Goal: Task Accomplishment & Management: Use online tool/utility

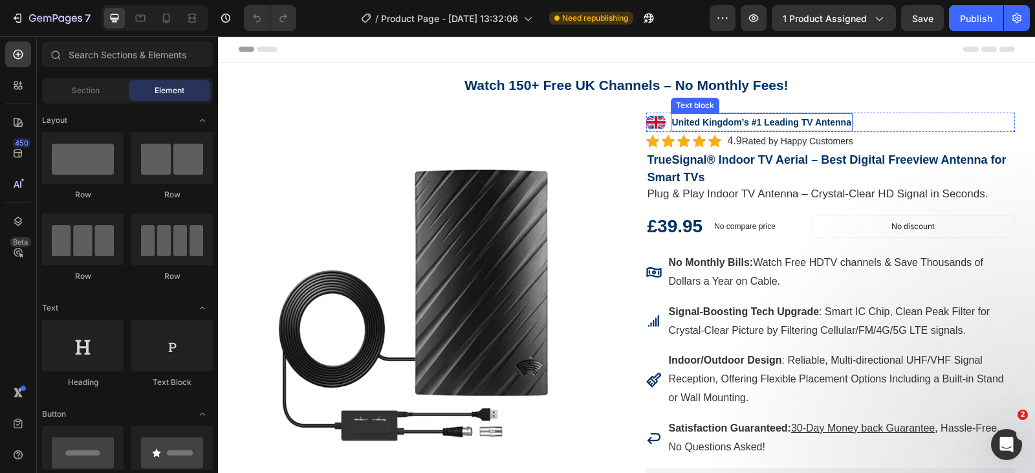
click at [812, 125] on strong "United Kingdom’s #1 Leading TV Antenna" at bounding box center [761, 122] width 179 height 10
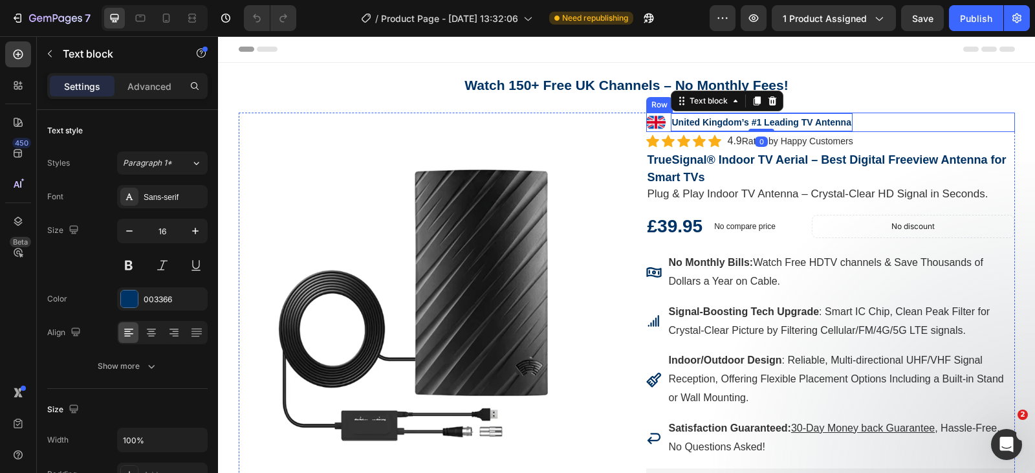
click at [868, 116] on div "Image United Kingdom’s #1 Leading TV Antenna Text block 0 Row" at bounding box center [830, 122] width 369 height 19
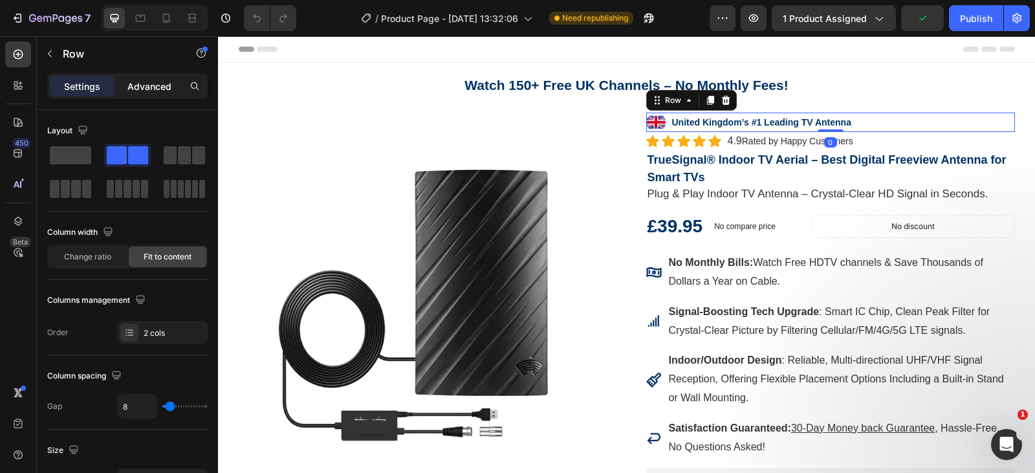
click at [153, 87] on p "Advanced" at bounding box center [149, 87] width 44 height 14
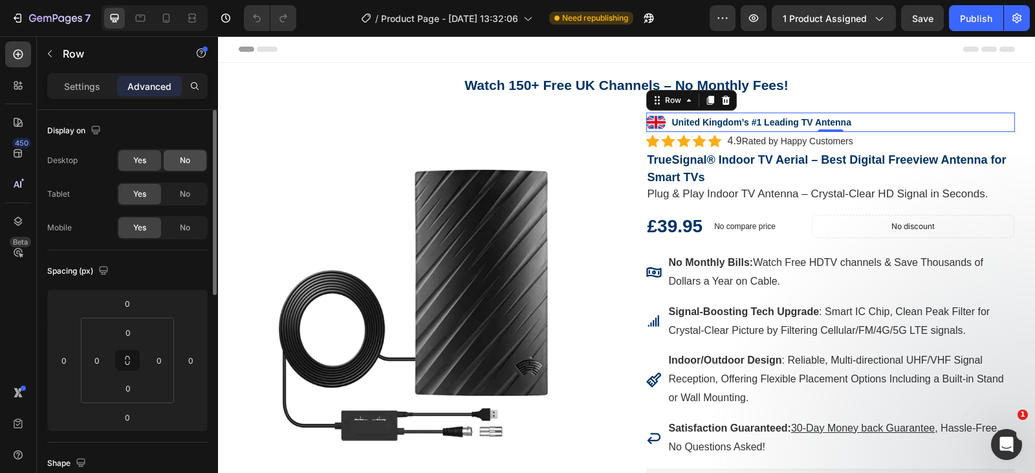
click at [182, 166] on div "No" at bounding box center [185, 160] width 43 height 21
click at [184, 194] on span "No" at bounding box center [185, 194] width 10 height 12
click at [187, 218] on div "No" at bounding box center [185, 227] width 43 height 21
click at [635, 47] on div "Header" at bounding box center [627, 49] width 776 height 26
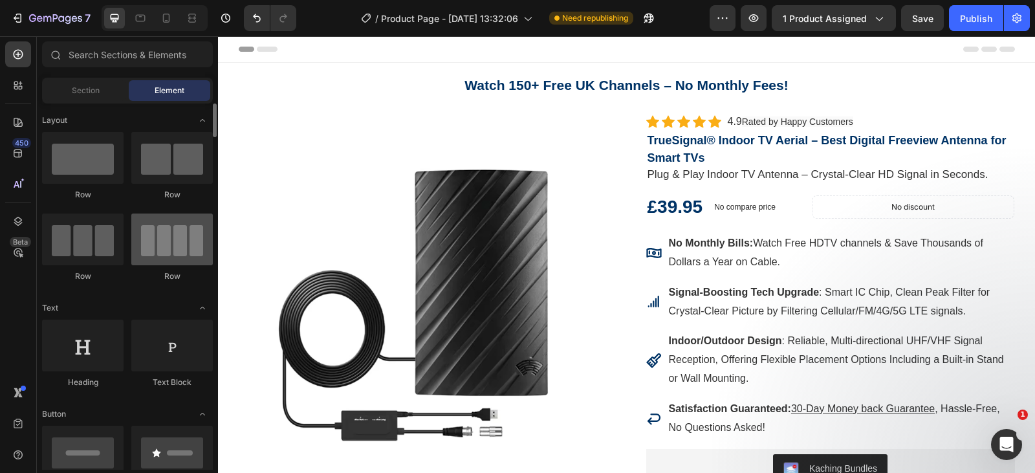
click at [193, 225] on div at bounding box center [172, 240] width 82 height 52
click at [96, 97] on div "Section" at bounding box center [86, 90] width 82 height 21
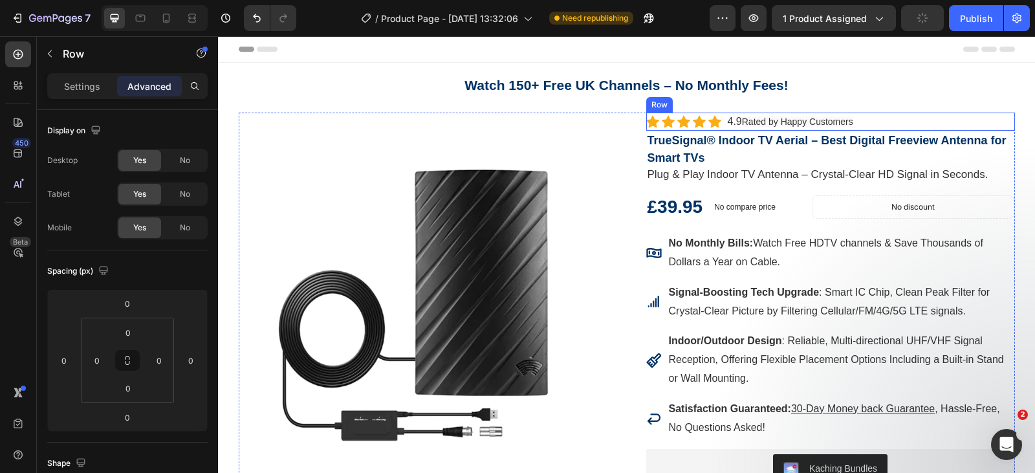
click at [866, 126] on div "Icon Icon Icon Icon Icon Icon List Hoz 4.9 Rated by Happy Customers Text block …" at bounding box center [830, 122] width 369 height 18
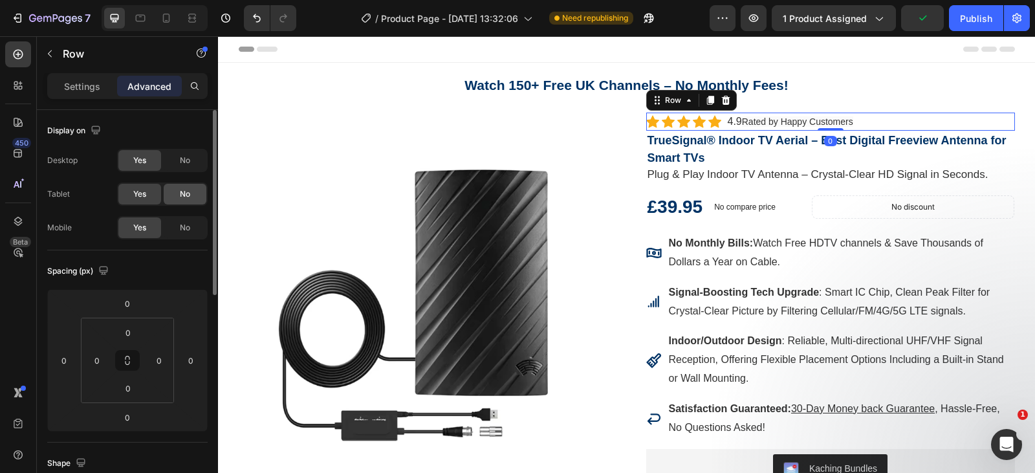
click at [176, 161] on div "No" at bounding box center [185, 160] width 43 height 21
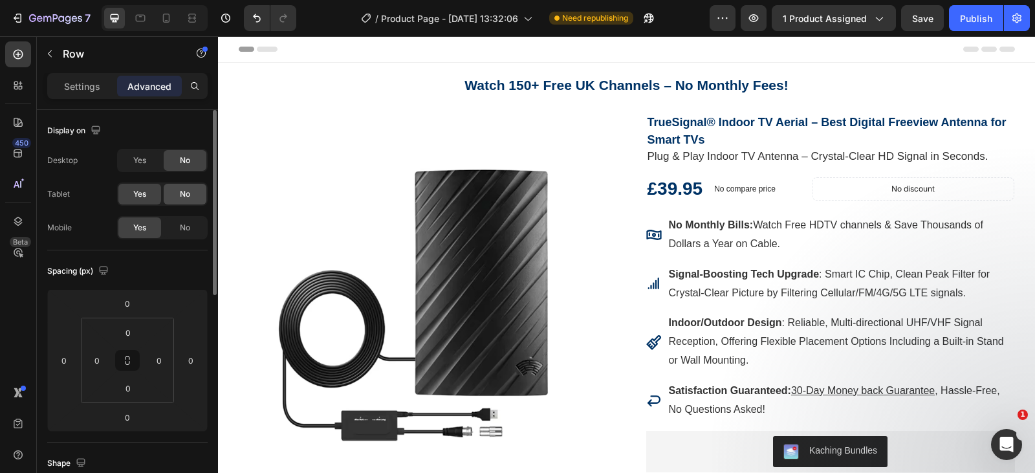
click at [187, 193] on span "No" at bounding box center [185, 194] width 10 height 12
click at [185, 224] on span "No" at bounding box center [185, 228] width 10 height 12
click at [179, 230] on div "No" at bounding box center [185, 227] width 43 height 21
click at [148, 195] on div "Yes" at bounding box center [139, 194] width 43 height 21
click at [144, 163] on span "Yes" at bounding box center [139, 161] width 13 height 12
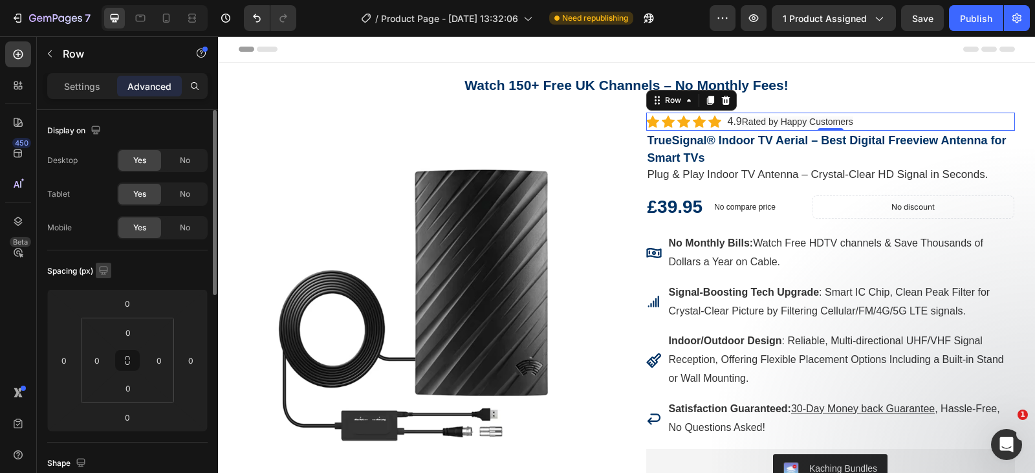
click at [102, 271] on icon "button" at bounding box center [103, 270] width 13 height 13
click at [115, 313] on button "button" at bounding box center [106, 314] width 21 height 21
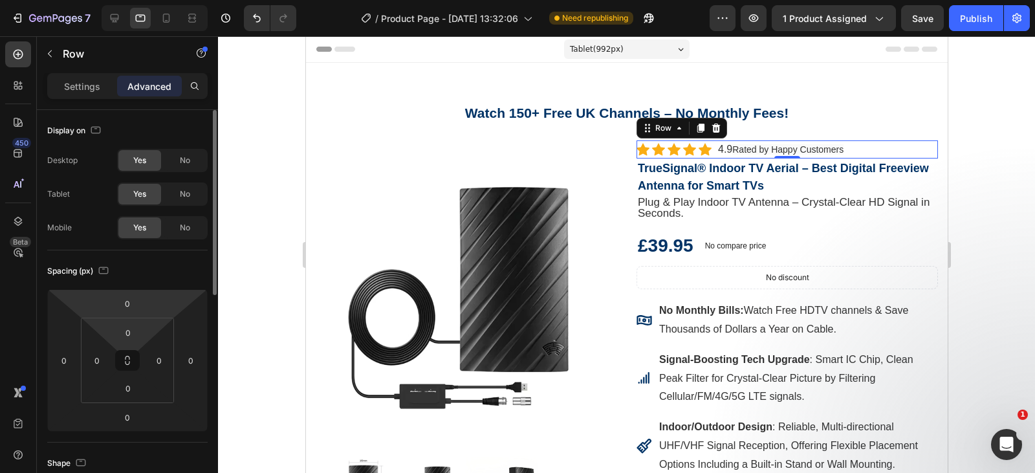
scroll to position [59, 0]
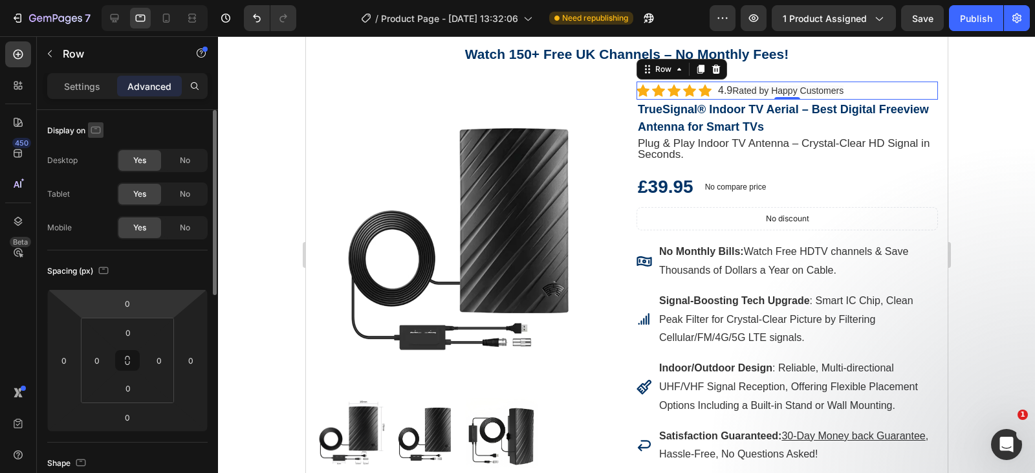
click at [93, 122] on button "button" at bounding box center [96, 130] width 16 height 16
click at [97, 192] on icon "button" at bounding box center [98, 197] width 13 height 13
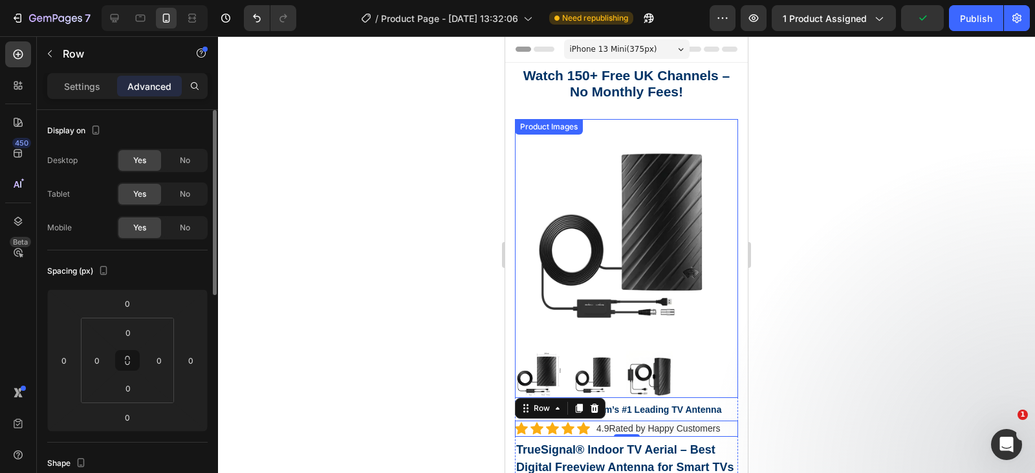
scroll to position [129, 0]
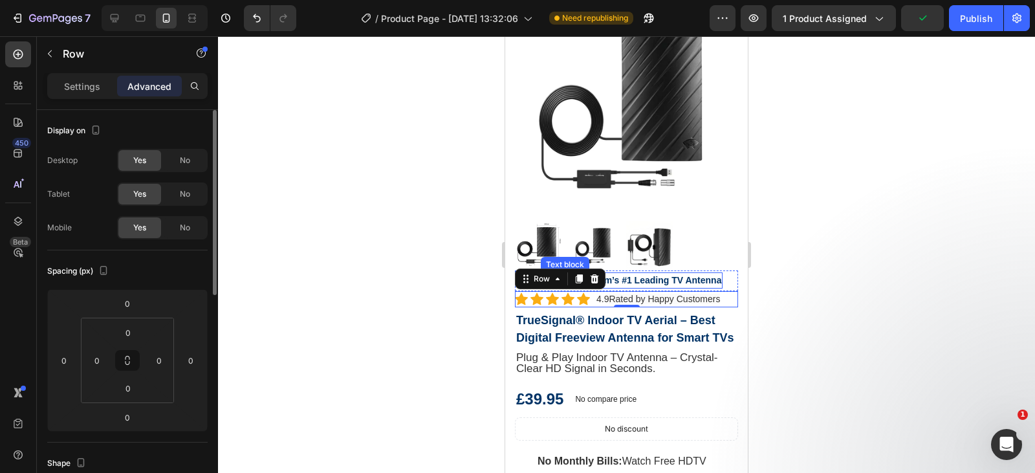
click at [660, 275] on strong "United Kingdom’s #1 Leading TV Antenna" at bounding box center [631, 280] width 179 height 10
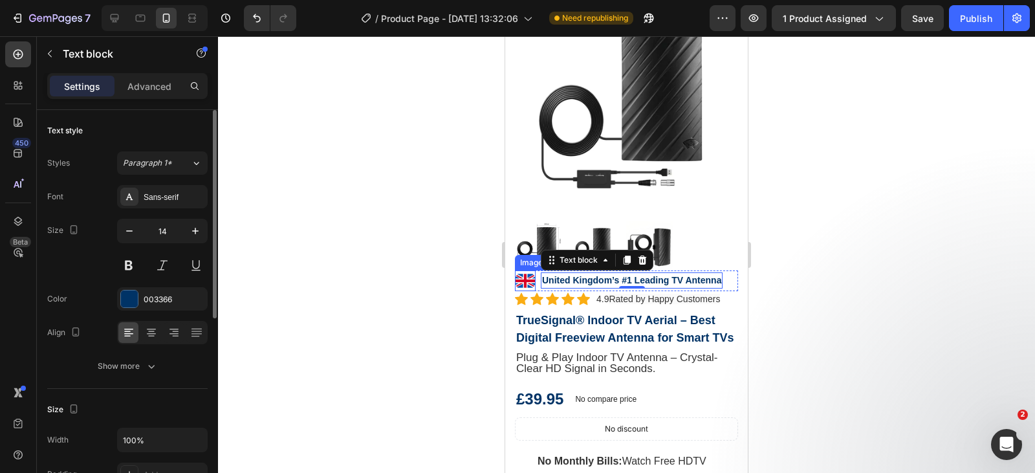
click at [536, 270] on div "Image United Kingdom’s #1 Leading TV Antenna Text block 0 Row" at bounding box center [626, 280] width 223 height 21
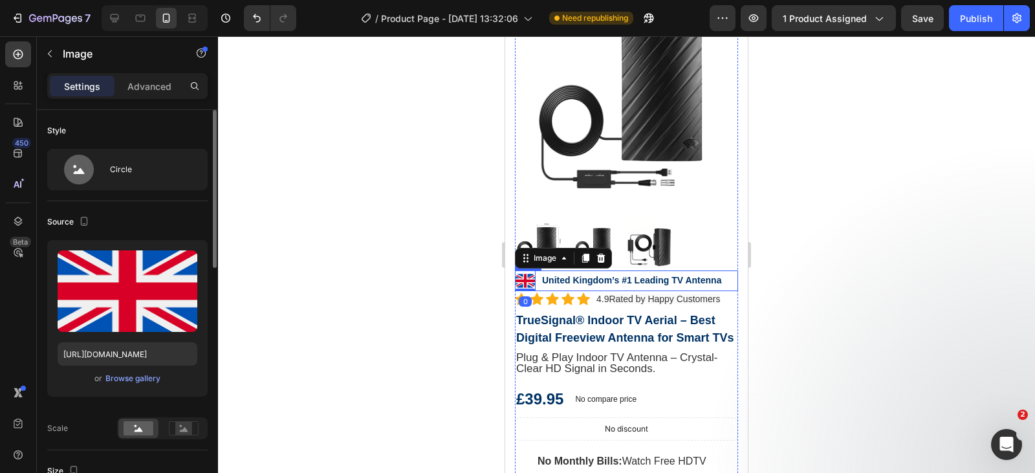
click at [538, 278] on div "Image 0 United Kingdom’s #1 Leading TV Antenna Text block Row" at bounding box center [626, 280] width 223 height 21
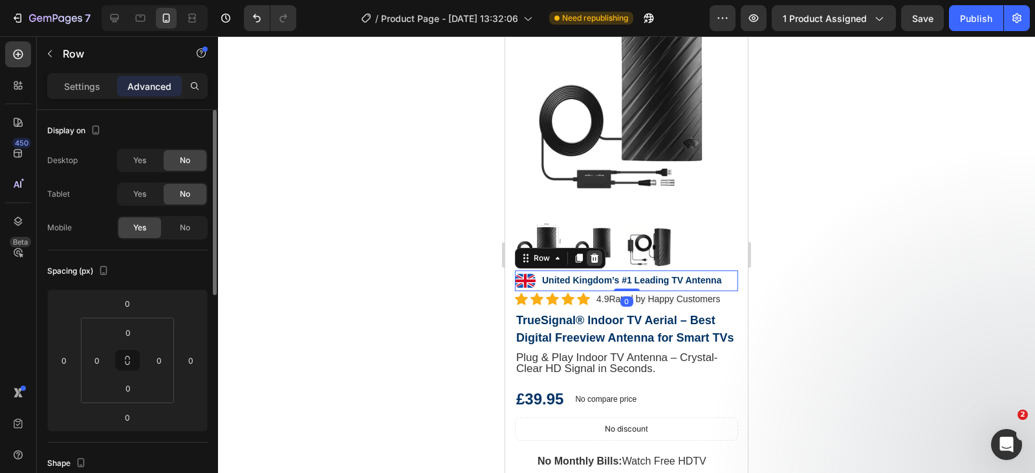
click at [597, 254] on icon at bounding box center [595, 258] width 8 height 9
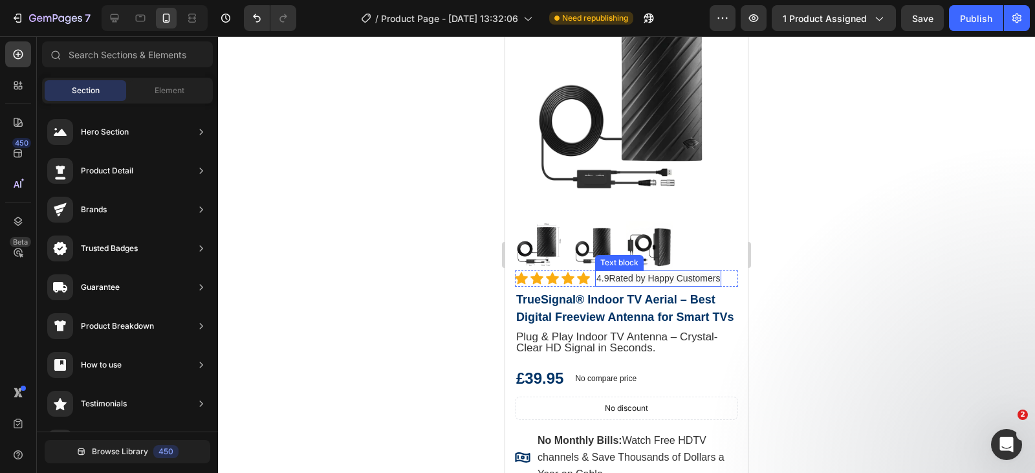
click at [628, 273] on span "Rated by Happy Customers" at bounding box center [664, 278] width 111 height 10
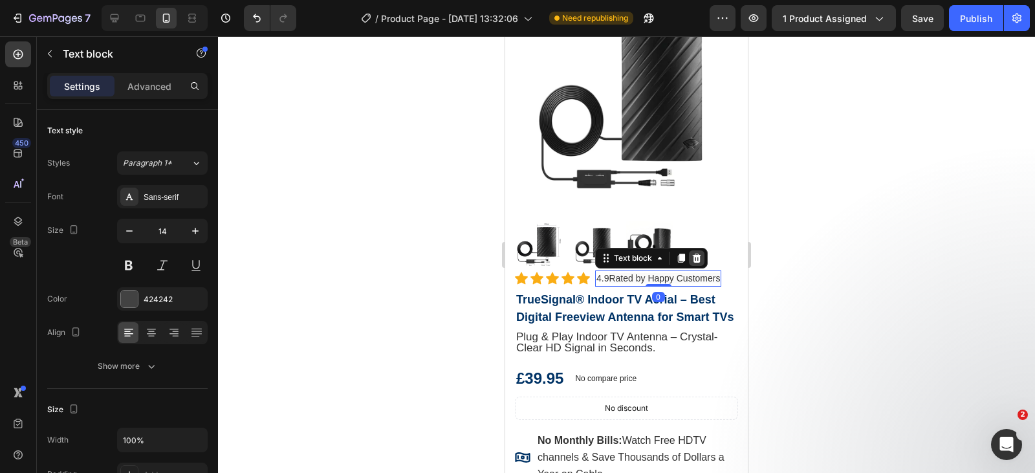
click at [700, 254] on icon at bounding box center [697, 258] width 8 height 9
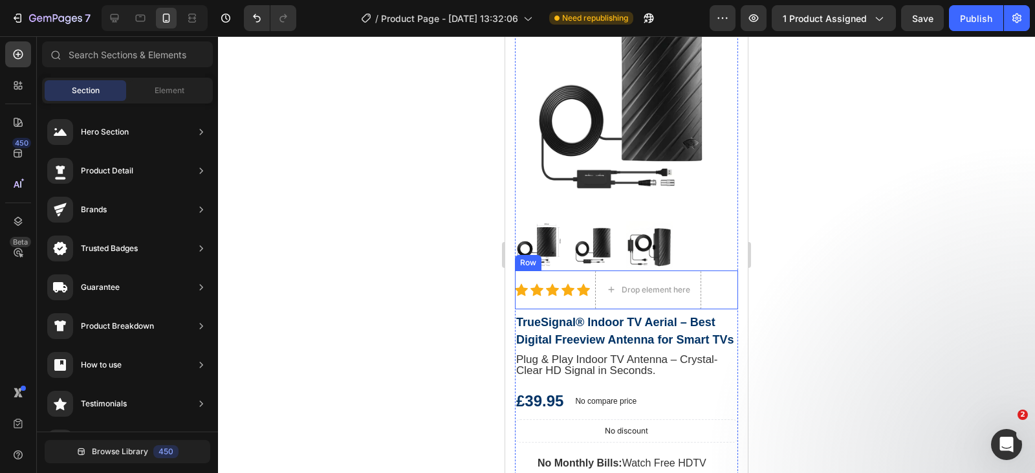
click at [555, 270] on div "Icon Icon Icon Icon Icon Icon List Hoz" at bounding box center [552, 289] width 75 height 39
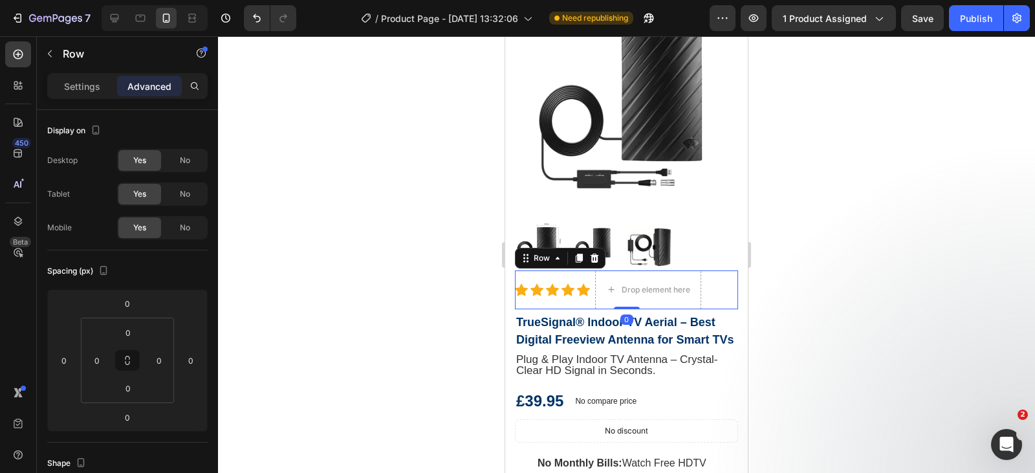
click at [598, 254] on div at bounding box center [595, 258] width 16 height 16
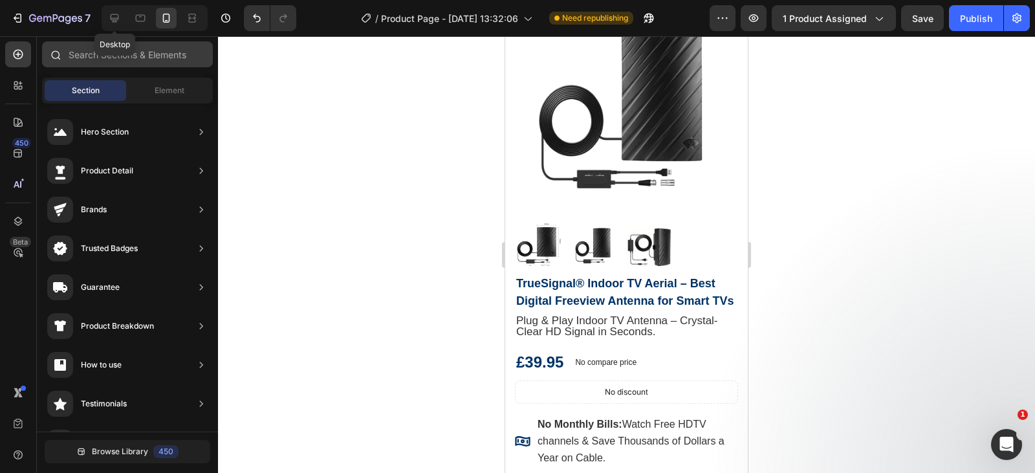
drag, startPoint x: 110, startPoint y: 25, endPoint x: 179, endPoint y: 66, distance: 79.8
click at [111, 25] on div at bounding box center [114, 18] width 21 height 21
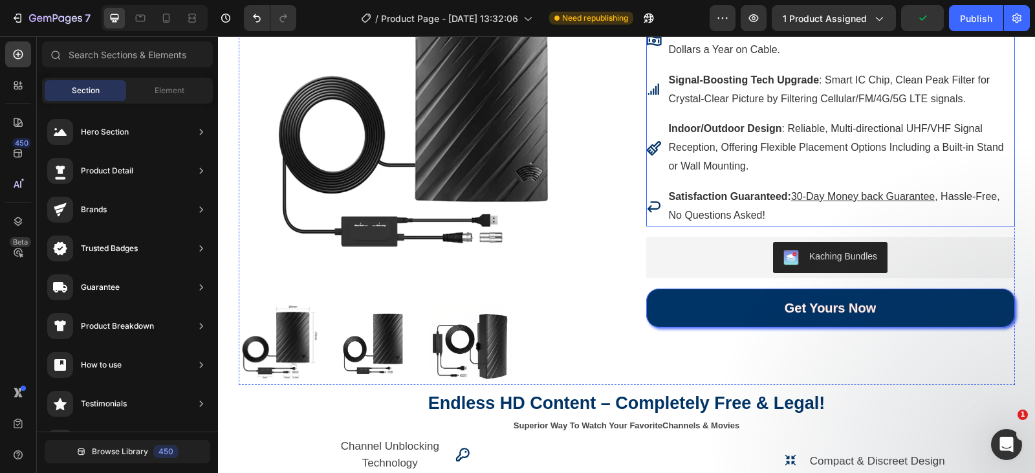
scroll to position [324, 0]
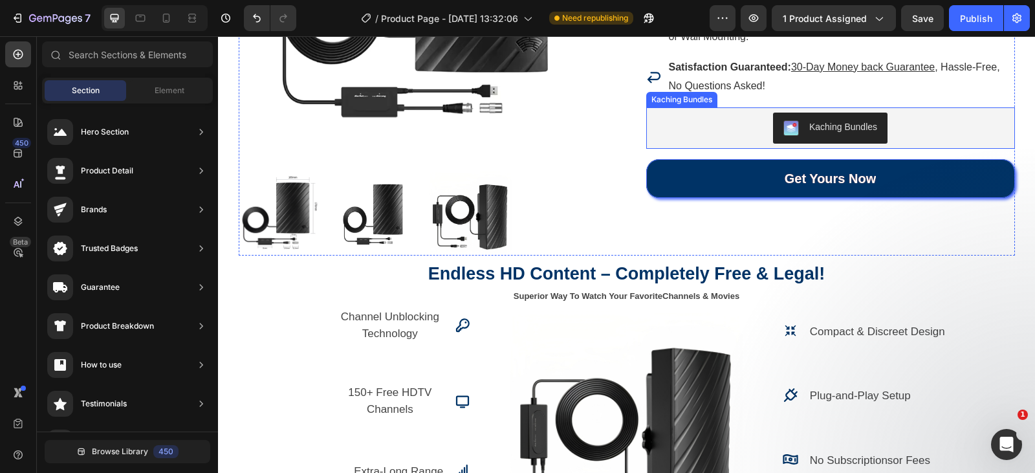
click at [756, 126] on div "Kaching Bundles" at bounding box center [831, 128] width 358 height 31
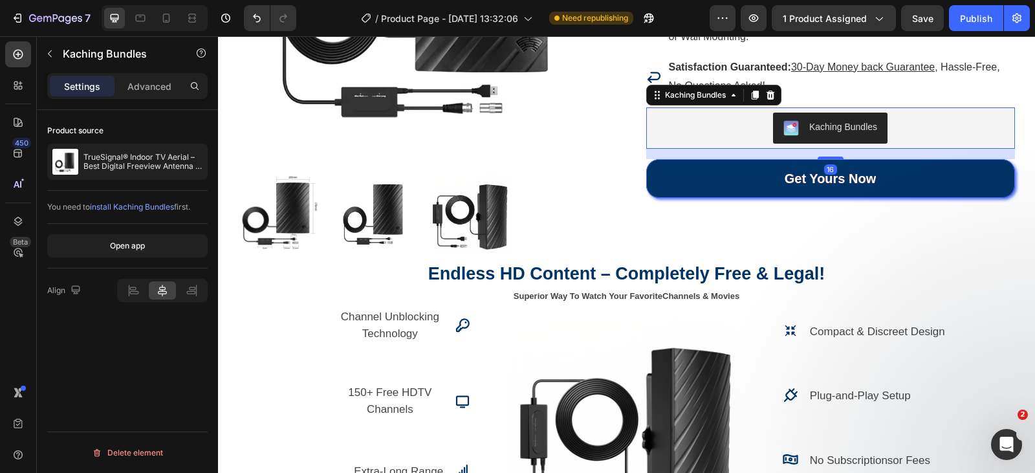
click at [767, 101] on div at bounding box center [771, 95] width 16 height 16
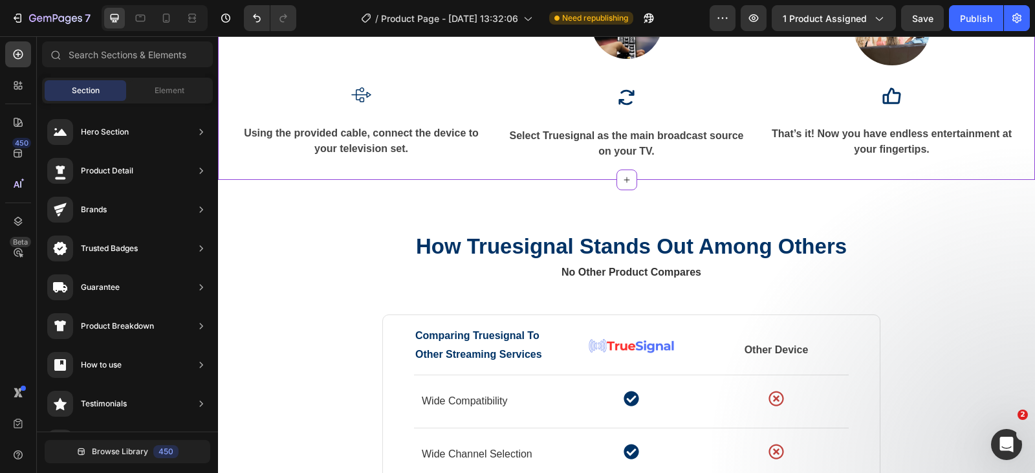
scroll to position [2394, 0]
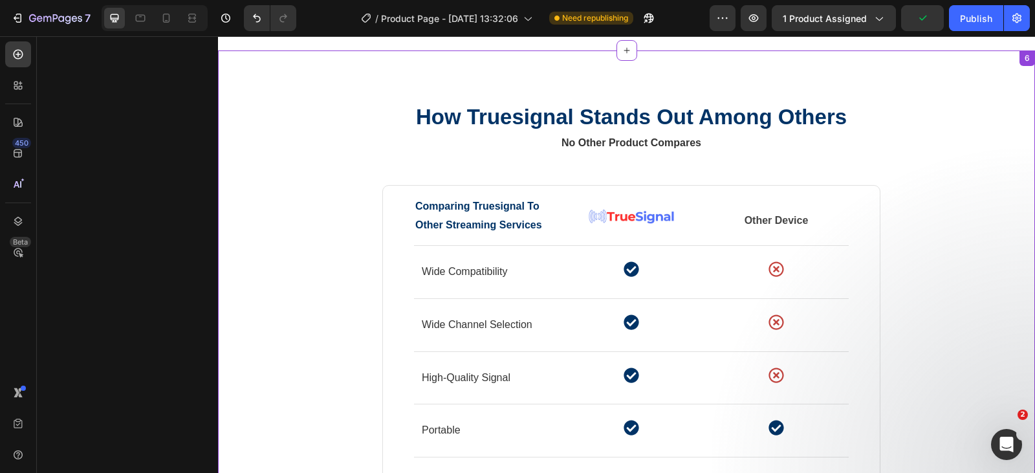
click at [363, 152] on div "How Truesignal Stands Out Among Others Heading No Other Product Compares Text b…" at bounding box center [631, 364] width 807 height 525
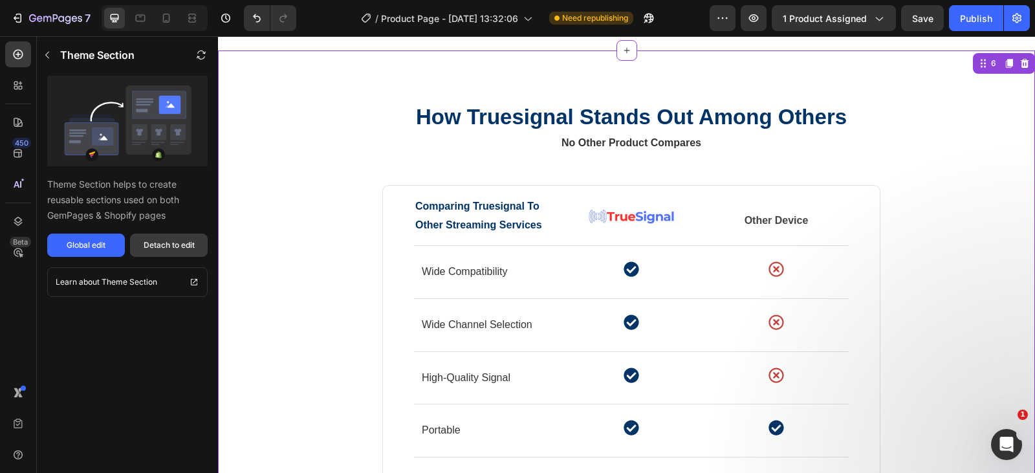
click at [190, 249] on div "Detach to edit" at bounding box center [169, 245] width 51 height 12
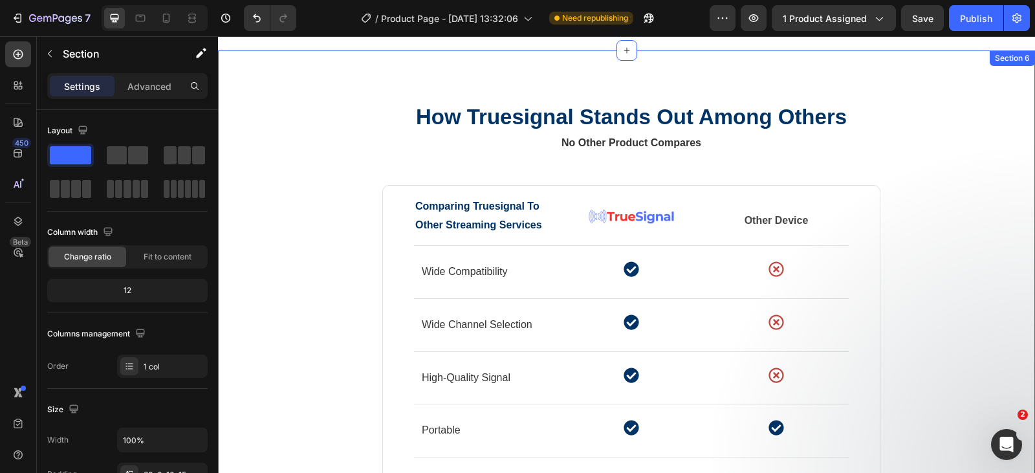
click at [1019, 63] on div "Section 6" at bounding box center [1013, 58] width 40 height 12
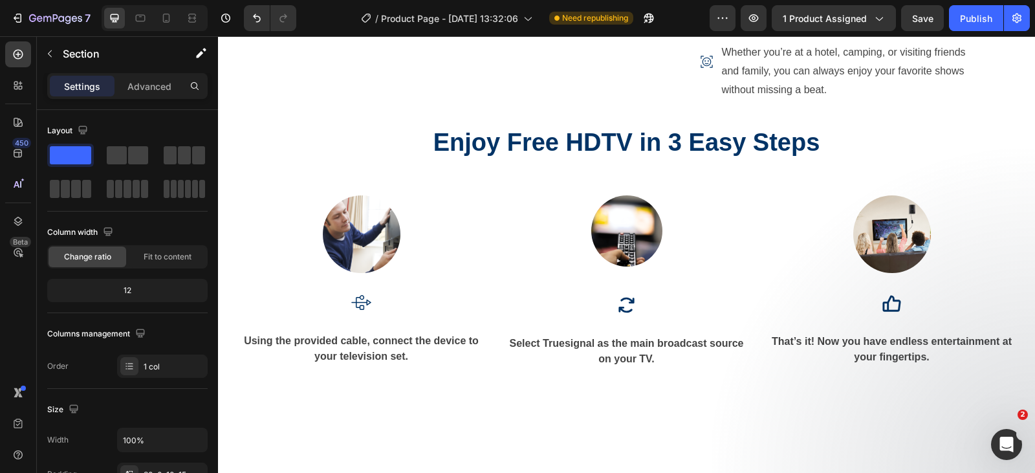
scroll to position [1876, 0]
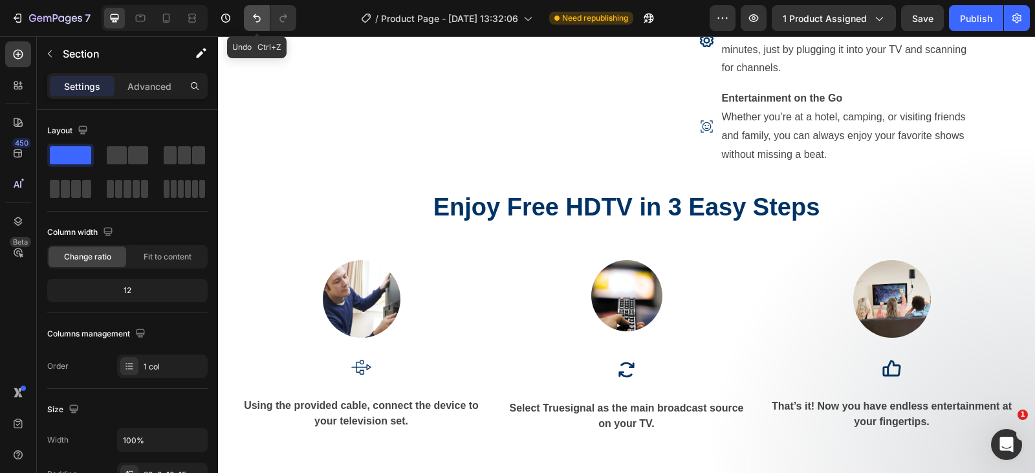
click at [265, 21] on button "Undo/Redo" at bounding box center [257, 18] width 26 height 26
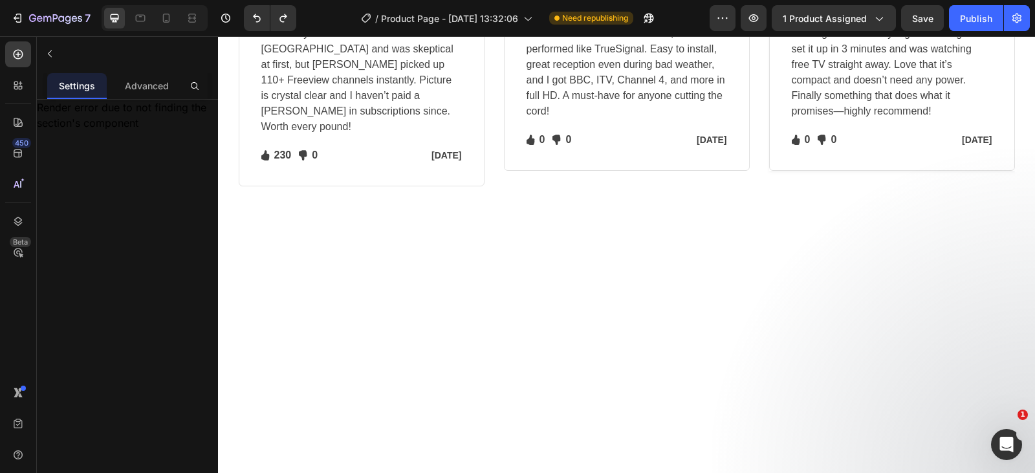
scroll to position [2847, 0]
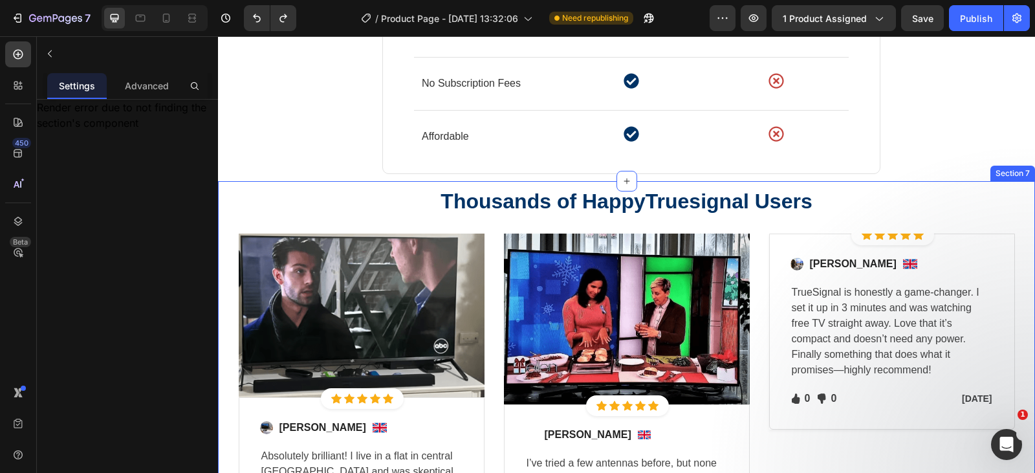
click at [901, 201] on div "Thousands of HappyTruesignal Users Heading Row Image Icon Icon Icon Icon Icon I…" at bounding box center [627, 399] width 798 height 423
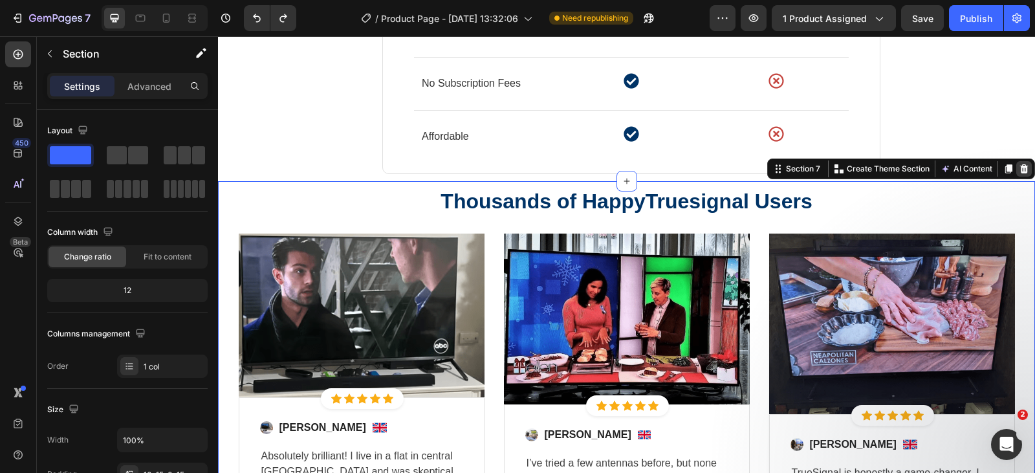
click at [1020, 171] on icon at bounding box center [1024, 168] width 8 height 9
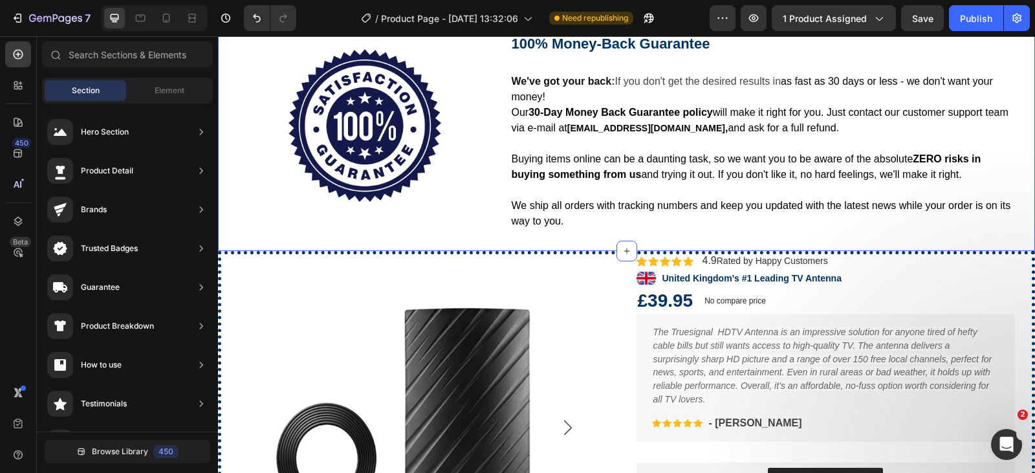
scroll to position [3559, 0]
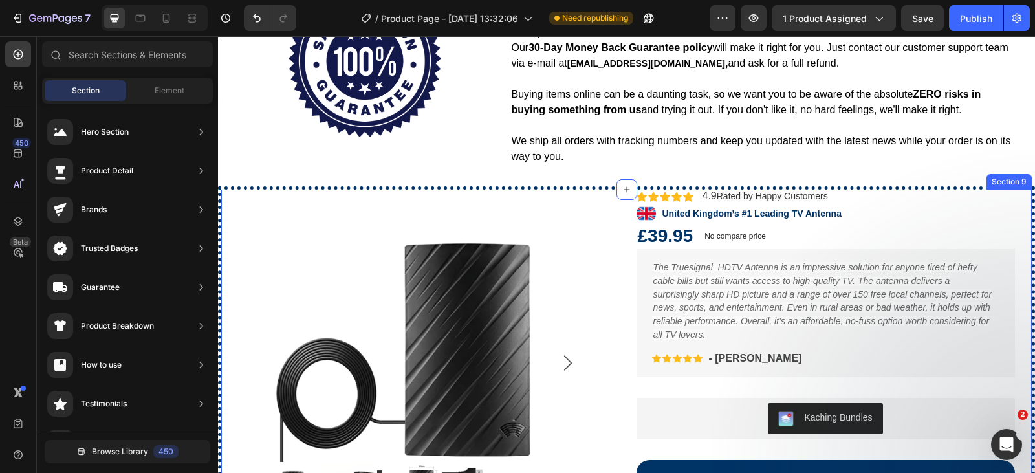
click at [919, 187] on div "Product Images Icon Icon Icon Icon Icon Icon List “But I must explain to you ho…" at bounding box center [626, 363] width 817 height 354
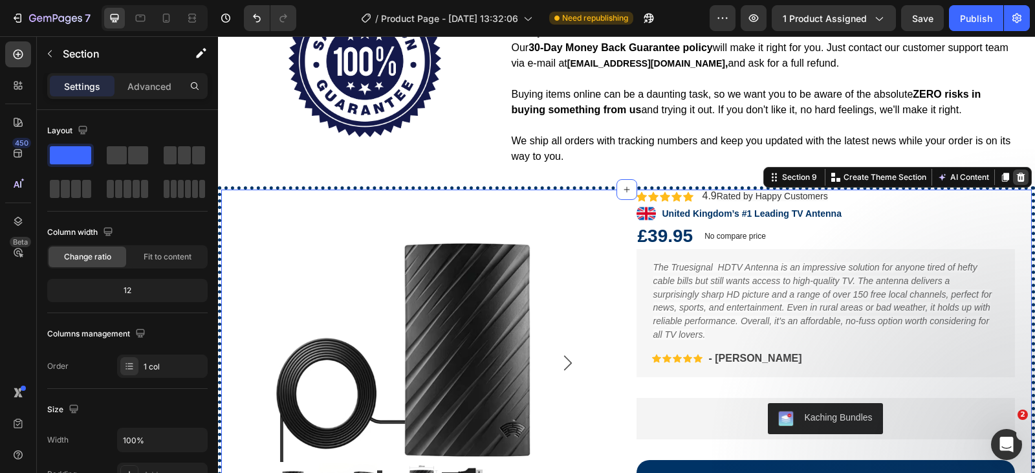
click at [1017, 177] on icon at bounding box center [1021, 177] width 8 height 9
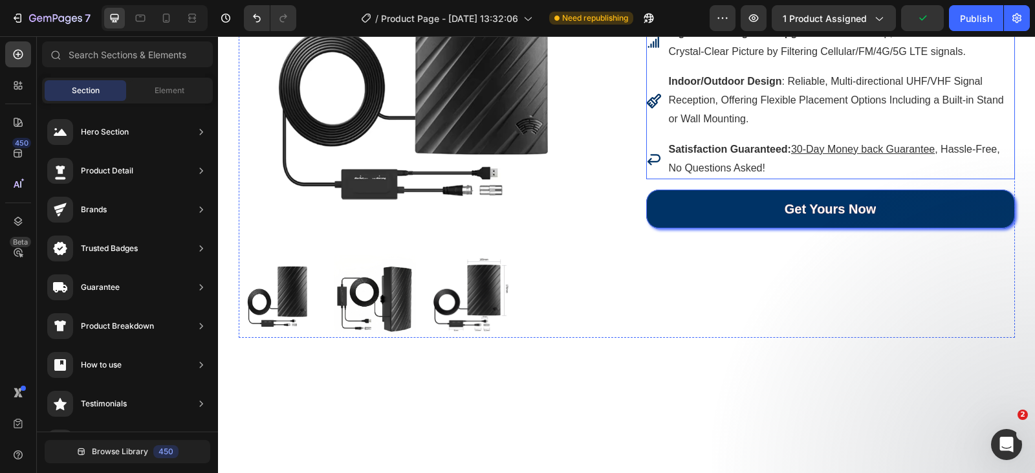
scroll to position [0, 0]
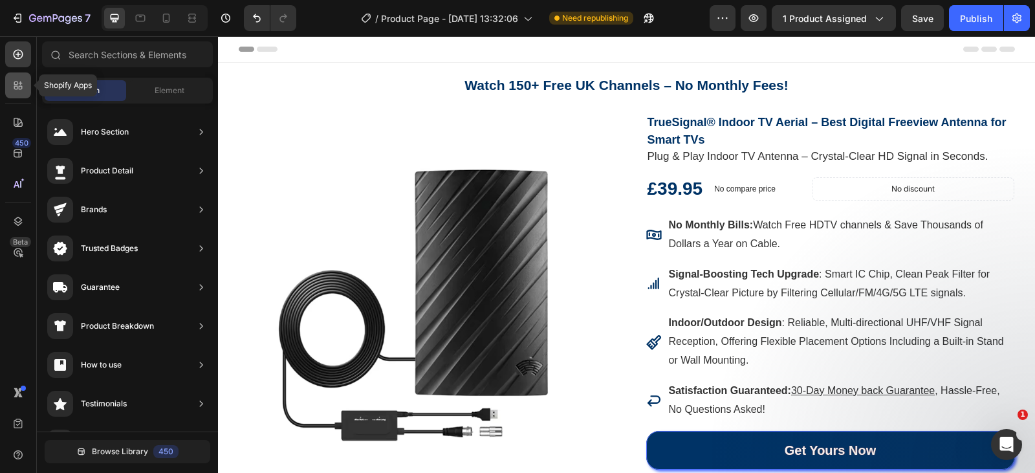
click at [23, 83] on icon at bounding box center [18, 85] width 13 height 13
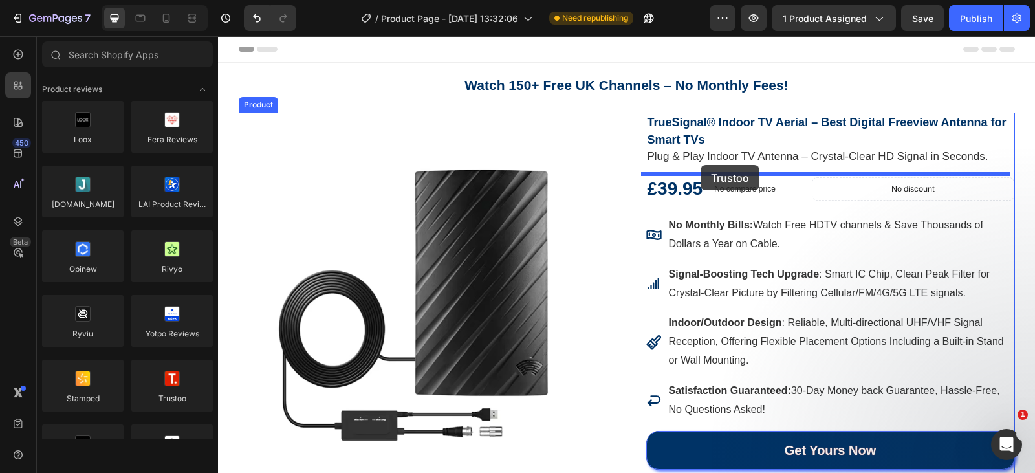
drag, startPoint x: 408, startPoint y: 425, endPoint x: 701, endPoint y: 165, distance: 391.9
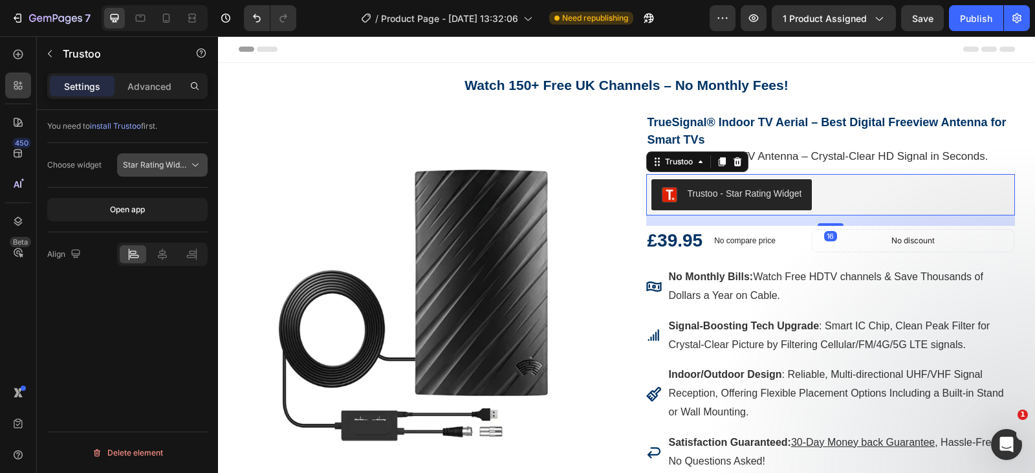
click at [166, 165] on span "Star Rating Widget" at bounding box center [157, 165] width 69 height 10
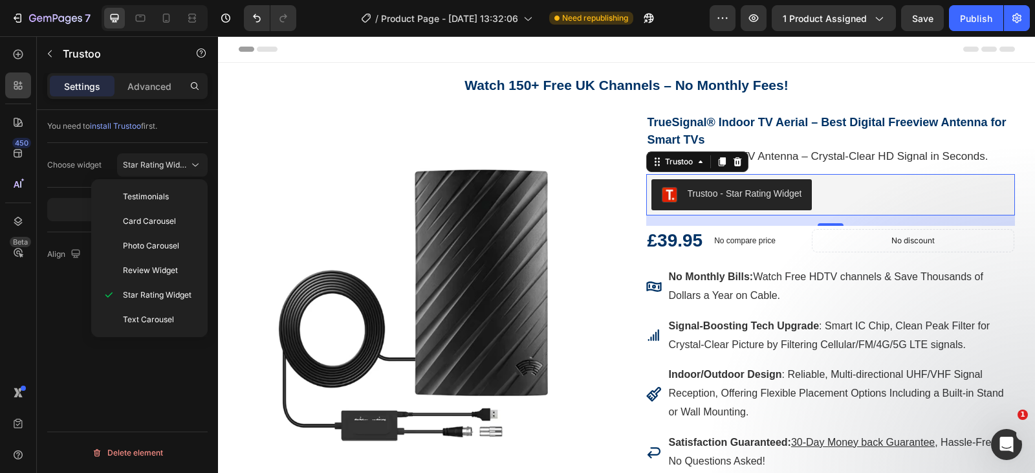
click at [137, 345] on div "You need to install Trustoo first. Choose widget Star Rating Widget Open app Al…" at bounding box center [127, 310] width 181 height 400
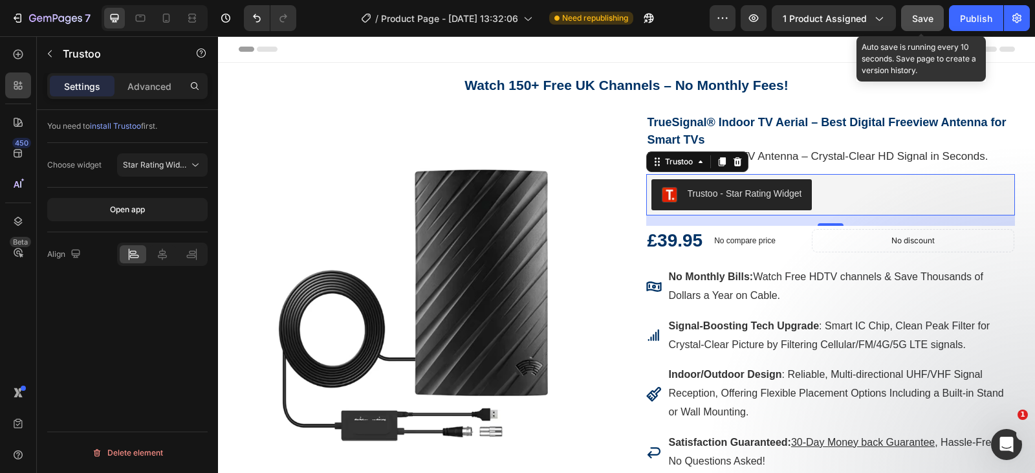
click at [925, 28] on button "Save" at bounding box center [922, 18] width 43 height 26
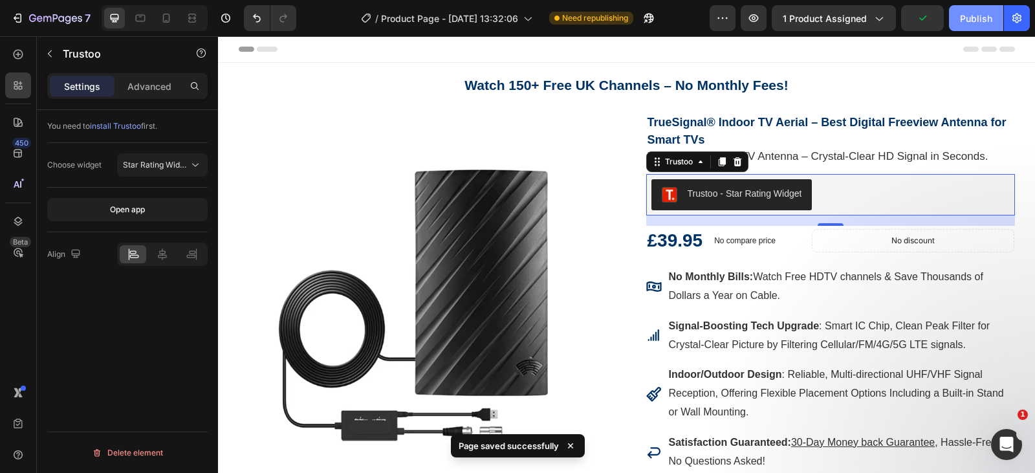
click at [981, 25] on button "Publish" at bounding box center [976, 18] width 54 height 26
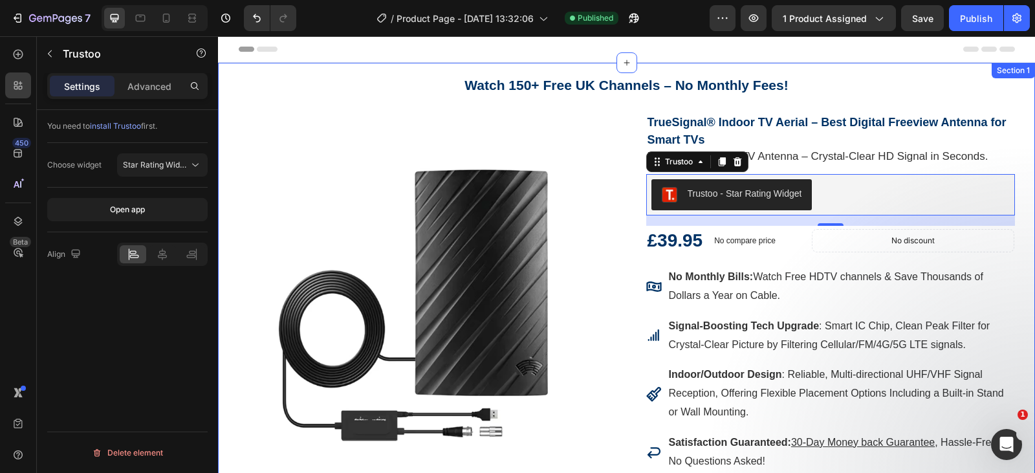
click at [604, 71] on div "Watch 150+ Free UK Channels – No Monthly Fees! Heading Row Product Images TrueS…" at bounding box center [626, 321] width 817 height 516
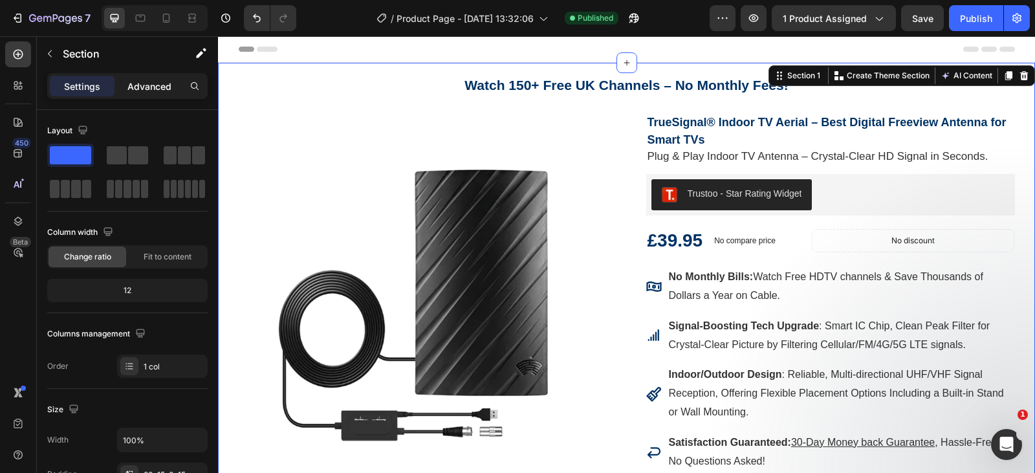
click at [162, 80] on p "Advanced" at bounding box center [149, 87] width 44 height 14
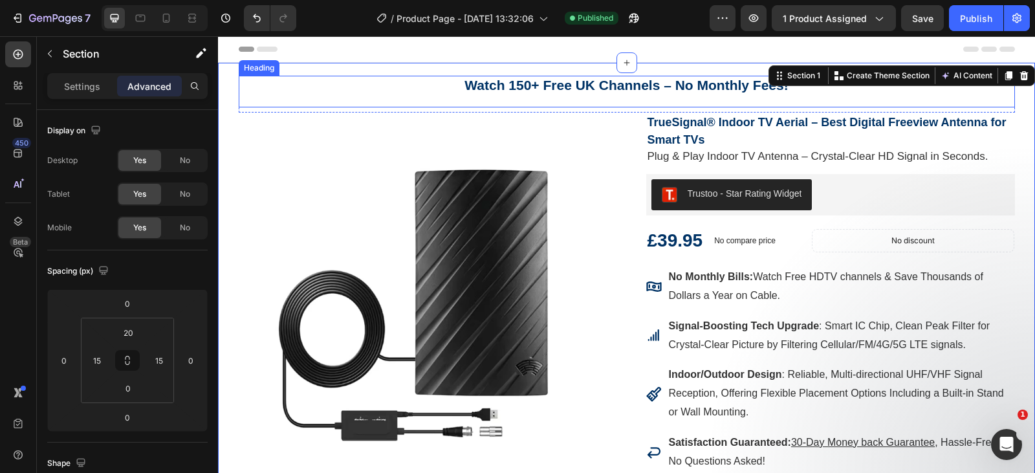
click at [617, 103] on div "Watch 150+ Free UK Channels – No Monthly Fees! Heading" at bounding box center [627, 92] width 776 height 32
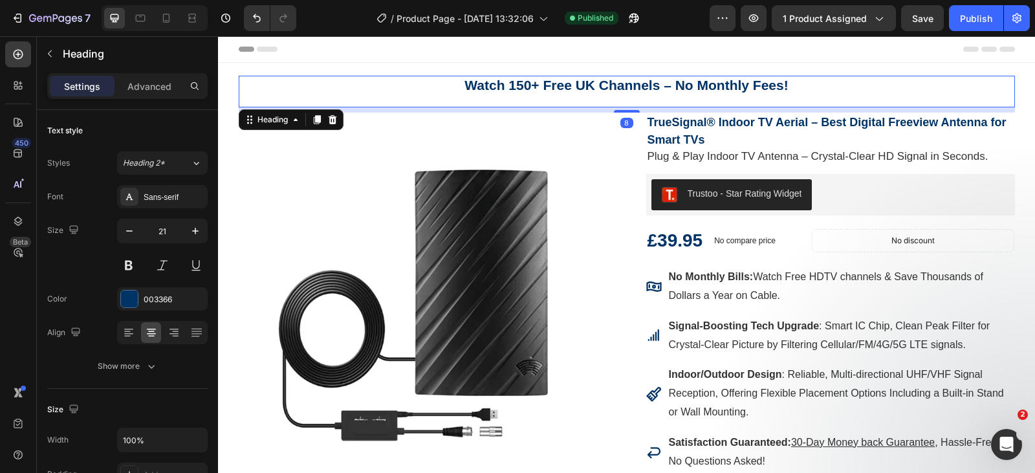
click at [875, 95] on div "Watch 150+ Free UK Channels – No Monthly Fees! Heading 8" at bounding box center [627, 92] width 776 height 32
click at [328, 117] on icon at bounding box center [332, 119] width 8 height 9
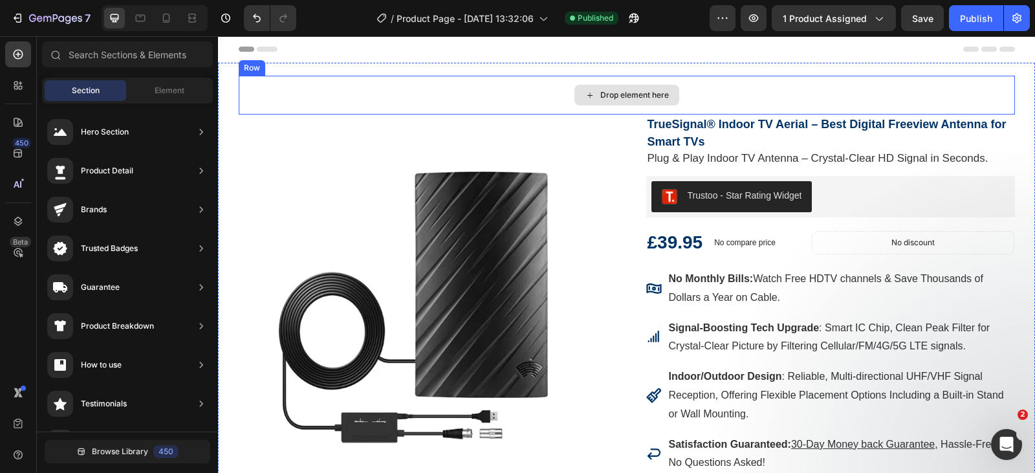
click at [529, 94] on div "Drop element here" at bounding box center [627, 95] width 776 height 39
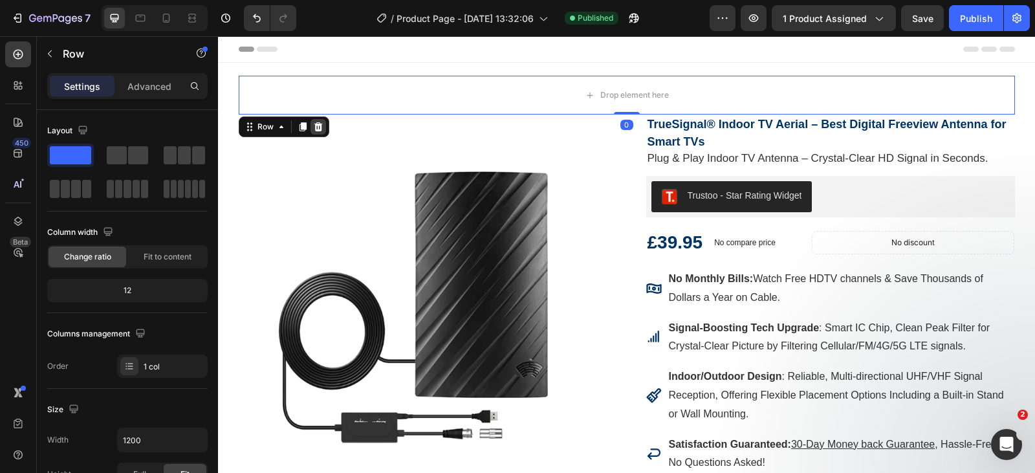
click at [314, 127] on icon at bounding box center [318, 127] width 10 height 10
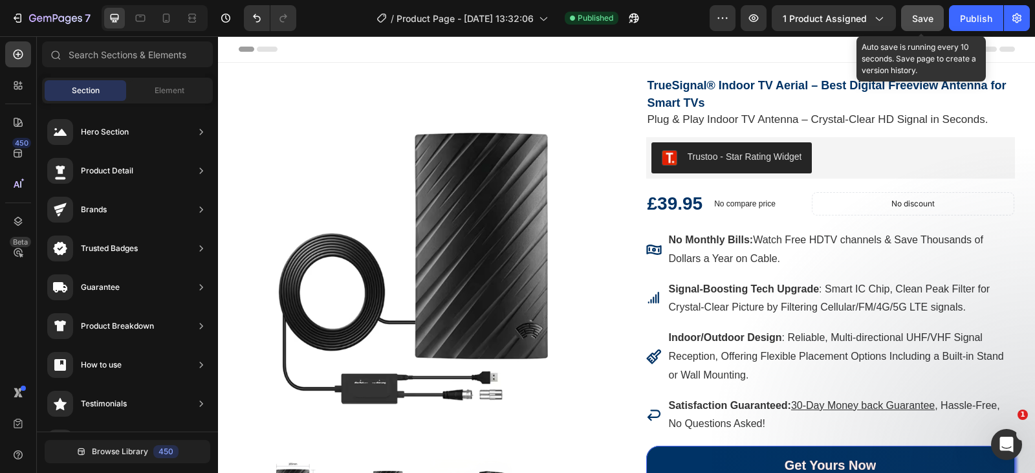
click at [930, 27] on button "Save" at bounding box center [922, 18] width 43 height 26
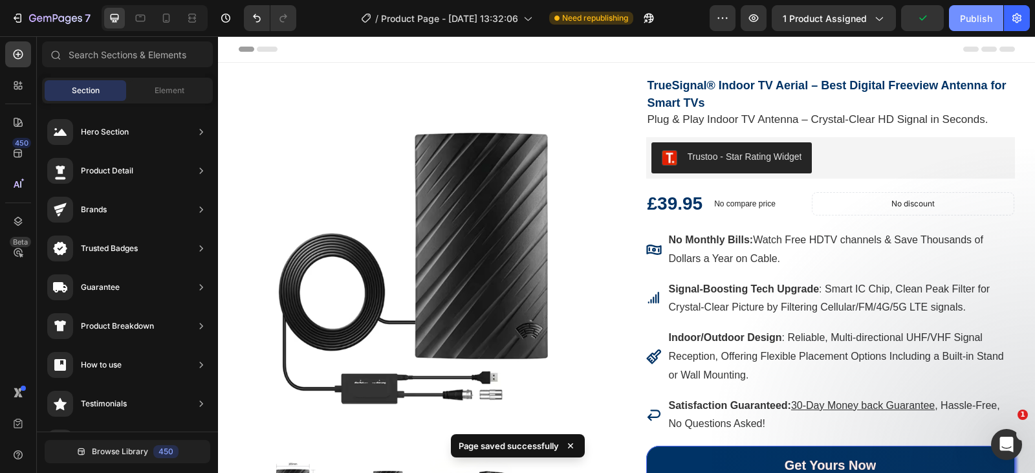
click at [983, 19] on div "Publish" at bounding box center [976, 19] width 32 height 14
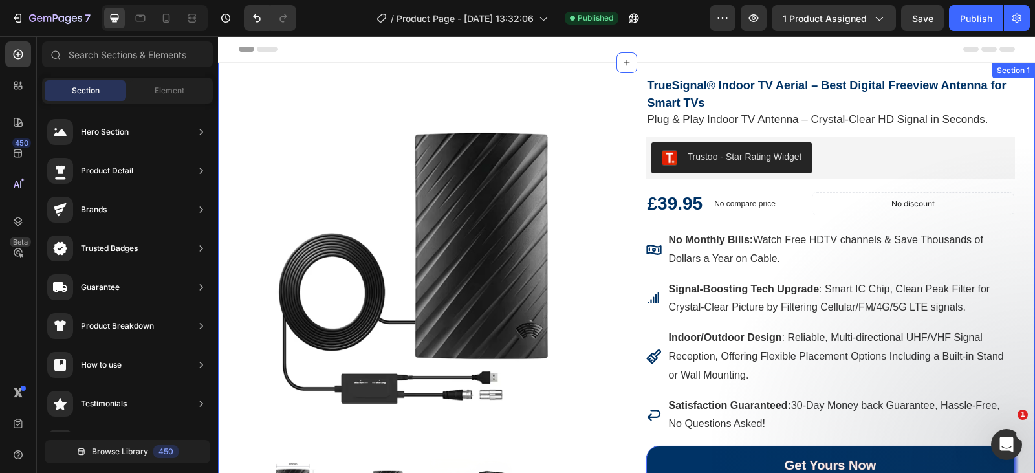
click at [712, 74] on div "Product Images TrueSignal® Indoor TV Aerial – Best Digital Freeview Antenna for…" at bounding box center [626, 302] width 817 height 479
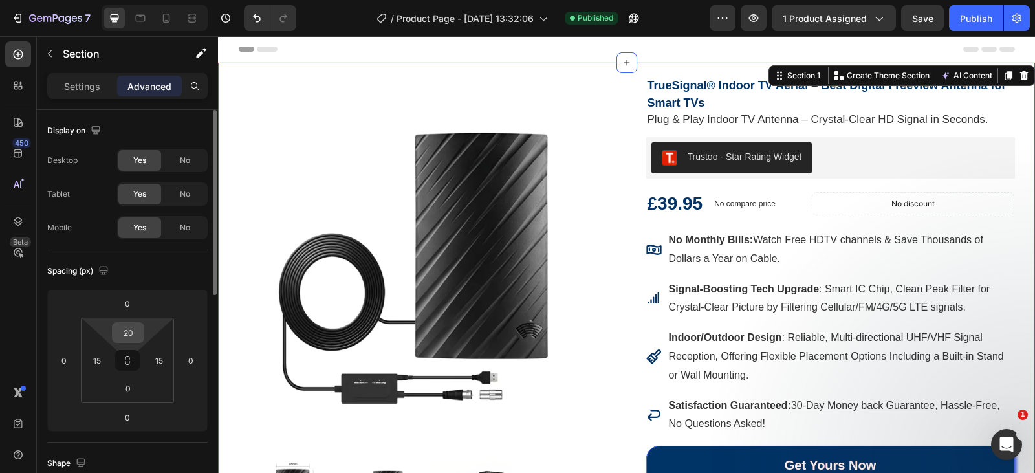
click at [135, 330] on input "20" at bounding box center [128, 332] width 26 height 19
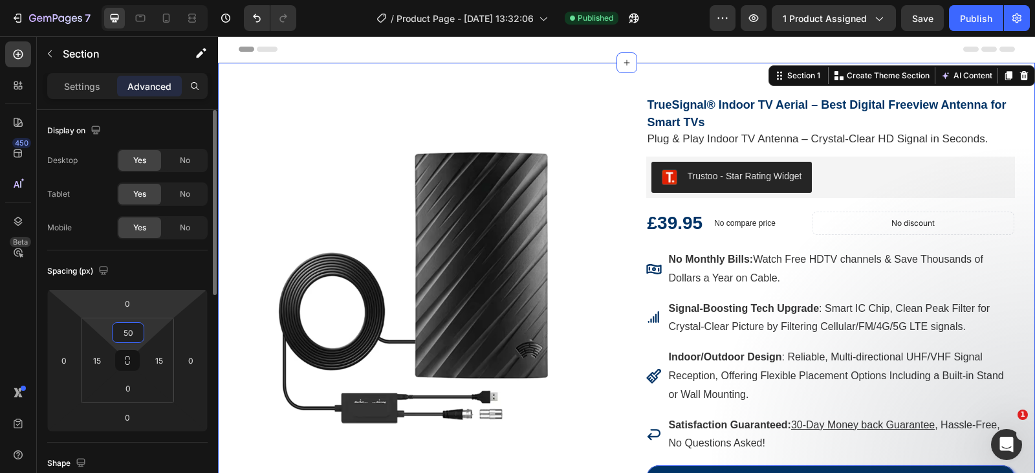
type input "5"
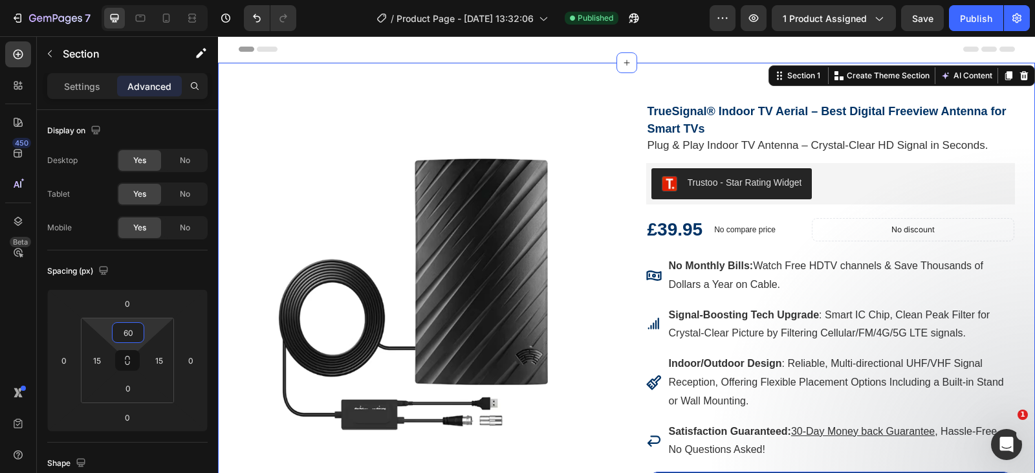
type input "60"
click at [964, 25] on div "Publish" at bounding box center [976, 19] width 32 height 14
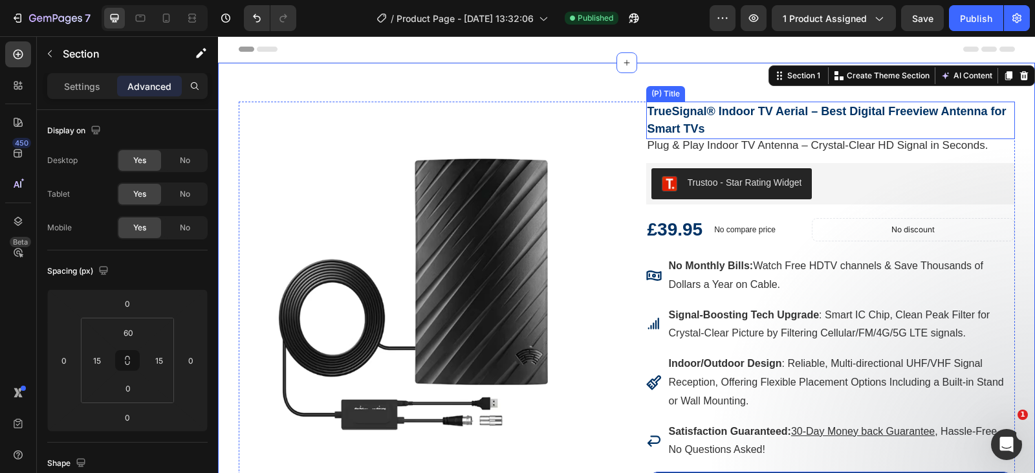
click at [666, 113] on h2 "TrueSignal® Indoor TV Aerial – Best Digital Freeview Antenna for Smart TVs" at bounding box center [830, 121] width 369 height 38
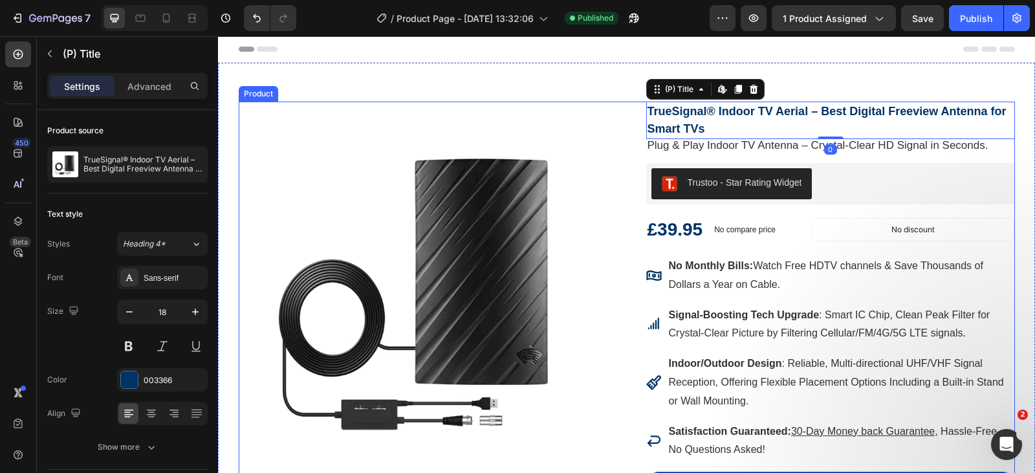
click at [621, 113] on div "Product Images TrueSignal® Indoor TV Aerial – Best Digital Freeview Antenna for…" at bounding box center [627, 335] width 776 height 466
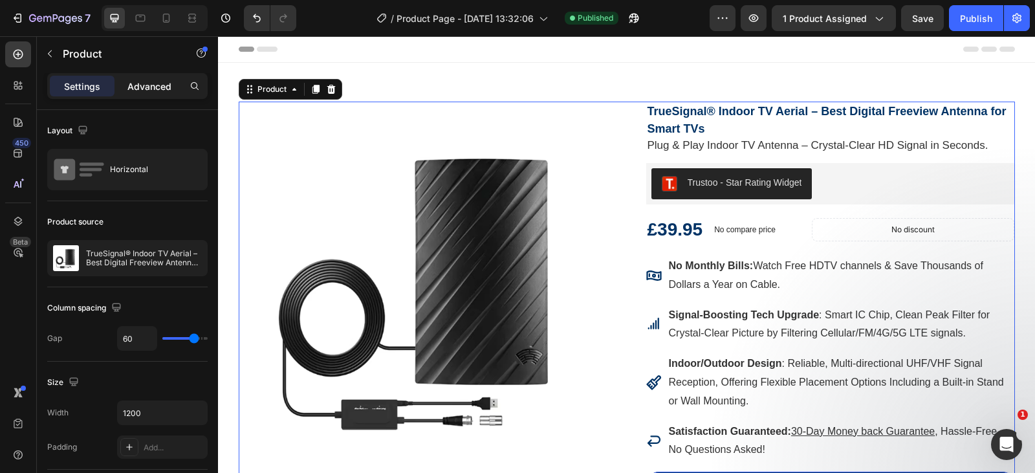
click at [171, 81] on div "Advanced" at bounding box center [149, 86] width 65 height 21
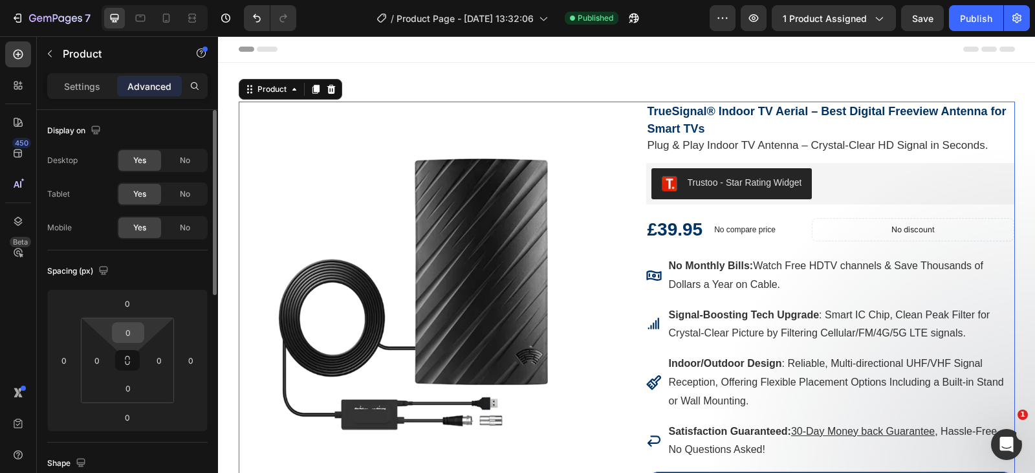
click at [127, 333] on input "0" at bounding box center [128, 332] width 26 height 19
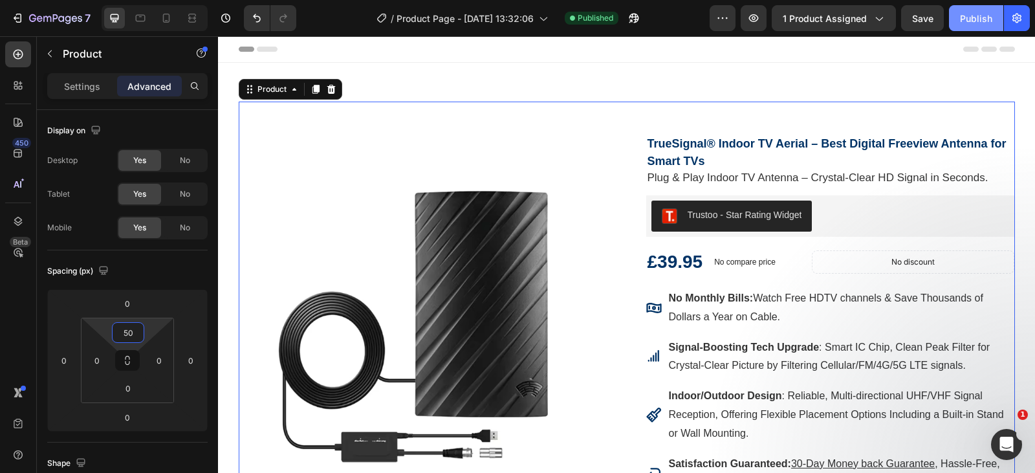
type input "50"
click at [973, 25] on div "Publish" at bounding box center [976, 19] width 32 height 14
